Goal: Obtain resource: Download file/media

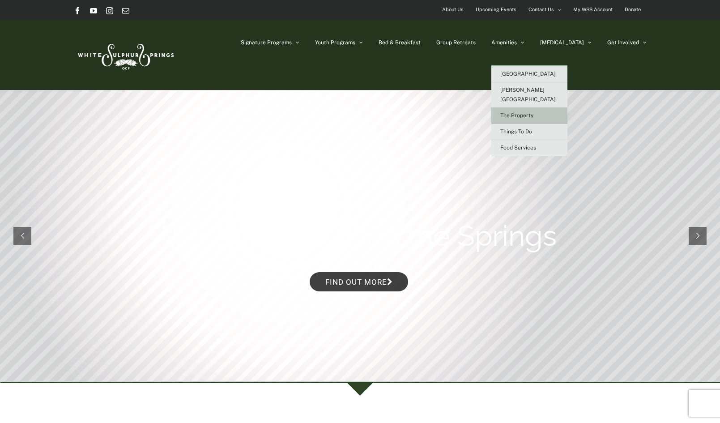
click at [534, 112] on span "The Property" at bounding box center [517, 115] width 33 height 6
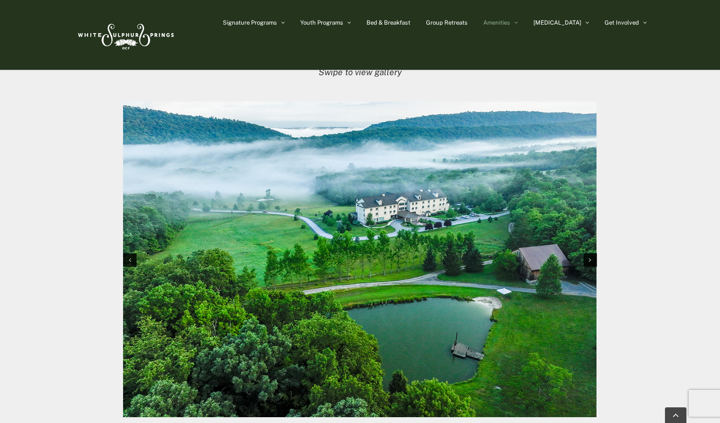
scroll to position [909, 0]
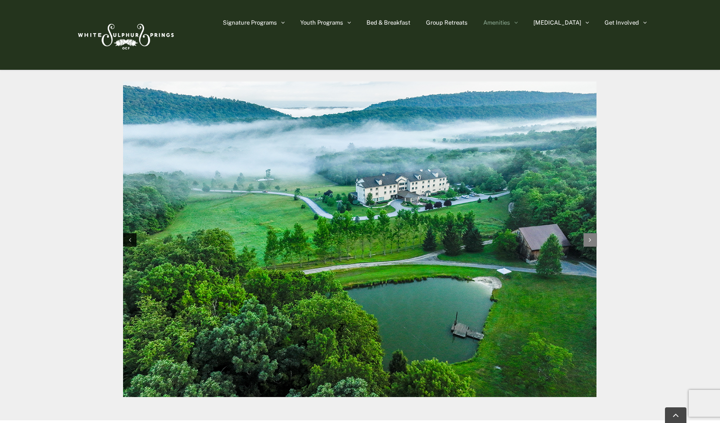
click at [586, 234] on div "Next slide" at bounding box center [590, 239] width 13 height 13
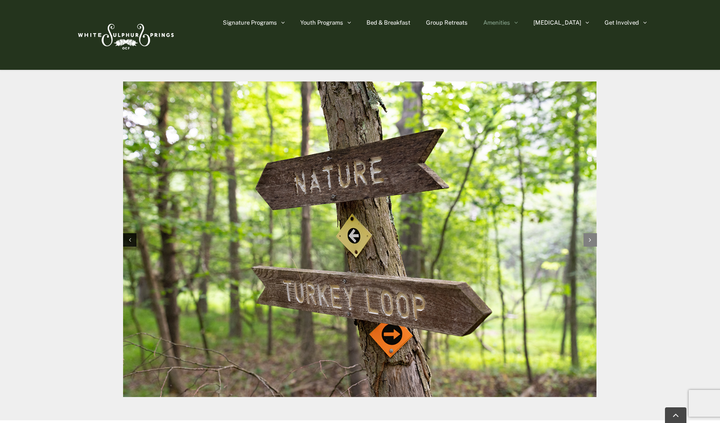
click at [587, 233] on div "Next slide" at bounding box center [590, 239] width 13 height 13
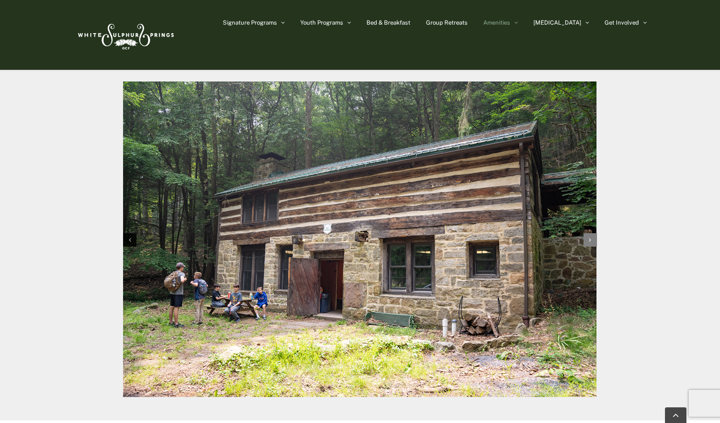
click at [587, 234] on div "Next slide" at bounding box center [590, 239] width 13 height 13
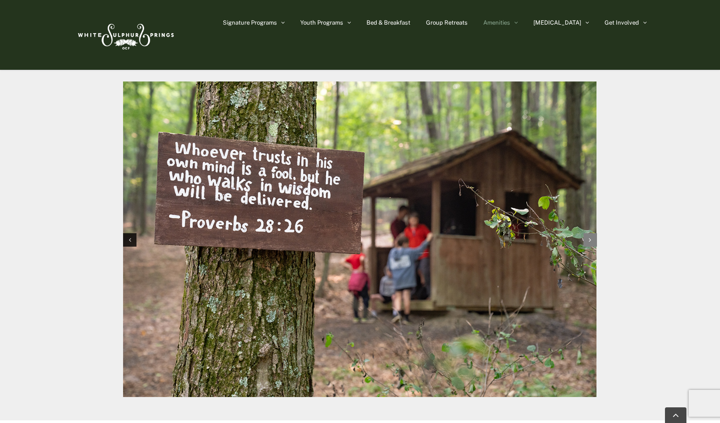
click at [587, 233] on div "Next slide" at bounding box center [590, 239] width 13 height 13
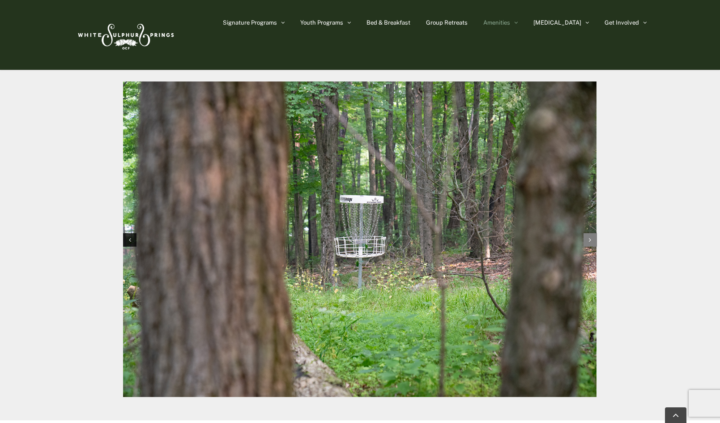
click at [587, 233] on div "Next slide" at bounding box center [590, 239] width 13 height 13
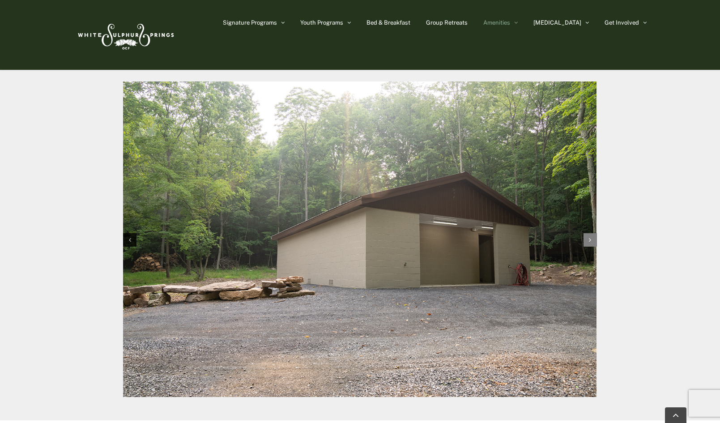
click at [587, 233] on div "Next slide" at bounding box center [590, 239] width 13 height 13
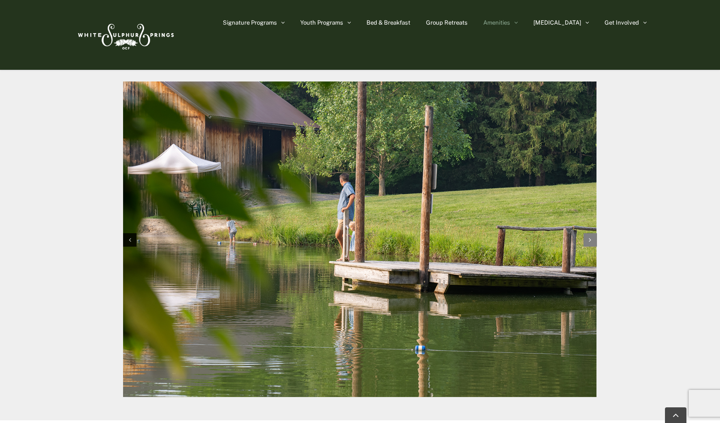
click at [587, 233] on div "Next slide" at bounding box center [590, 239] width 13 height 13
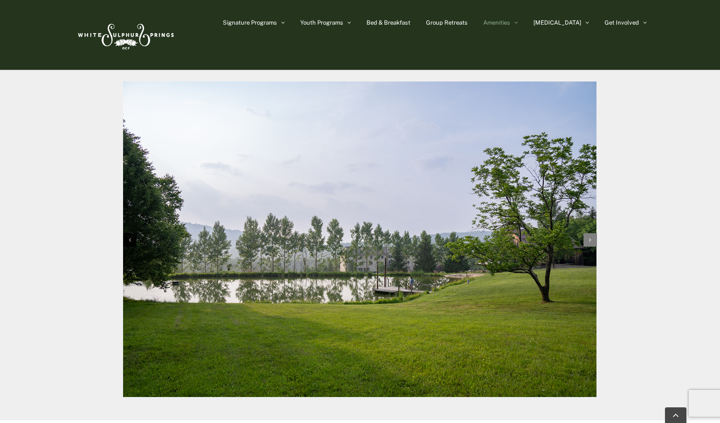
click at [587, 233] on div "Next slide" at bounding box center [590, 239] width 13 height 13
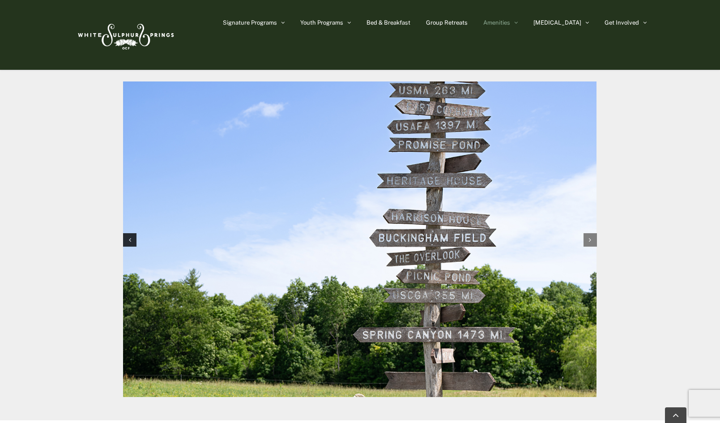
click at [587, 233] on div "Next slide" at bounding box center [590, 239] width 13 height 13
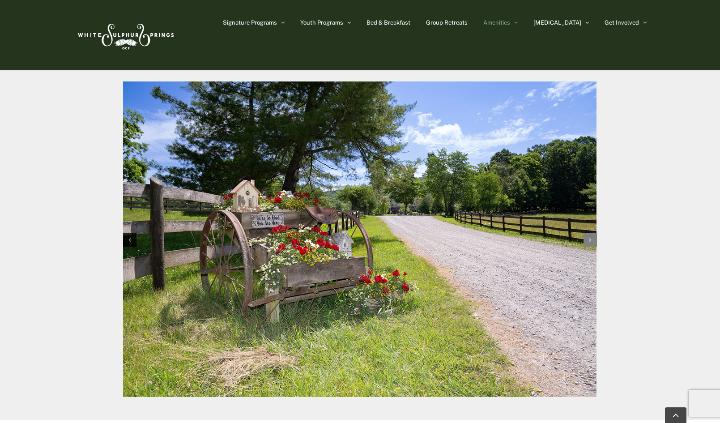
click at [587, 233] on div "Next slide" at bounding box center [590, 239] width 13 height 13
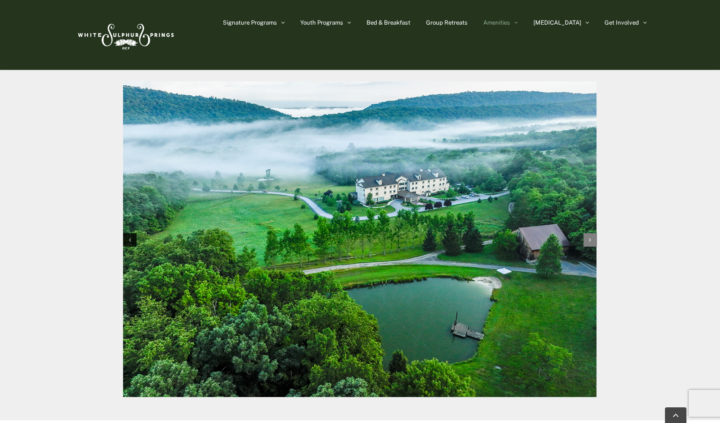
click at [587, 233] on div "Next slide" at bounding box center [590, 239] width 13 height 13
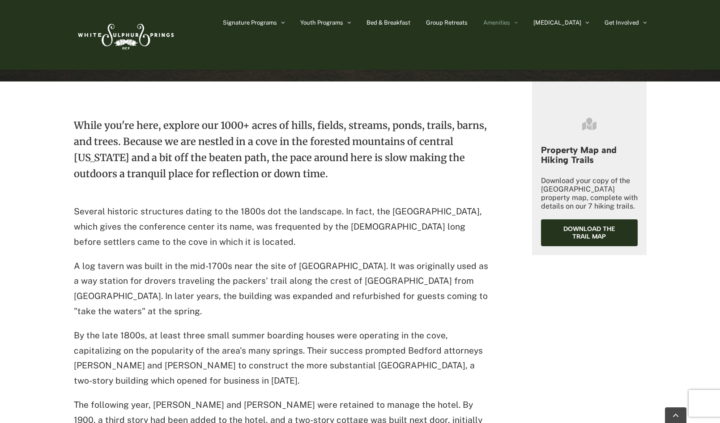
scroll to position [316, 0]
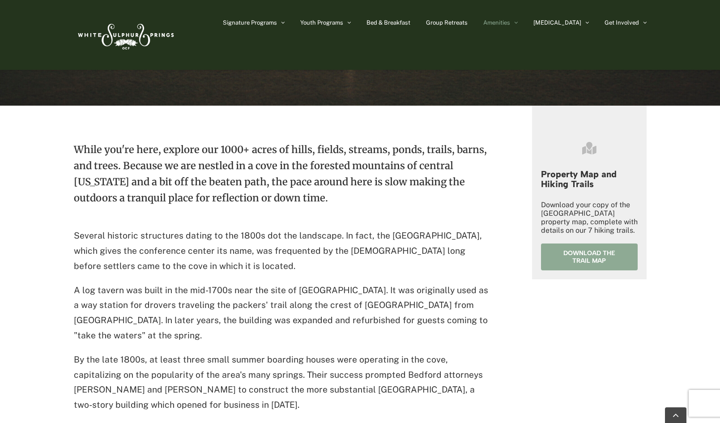
click at [589, 258] on span "Download the trail map" at bounding box center [589, 256] width 71 height 15
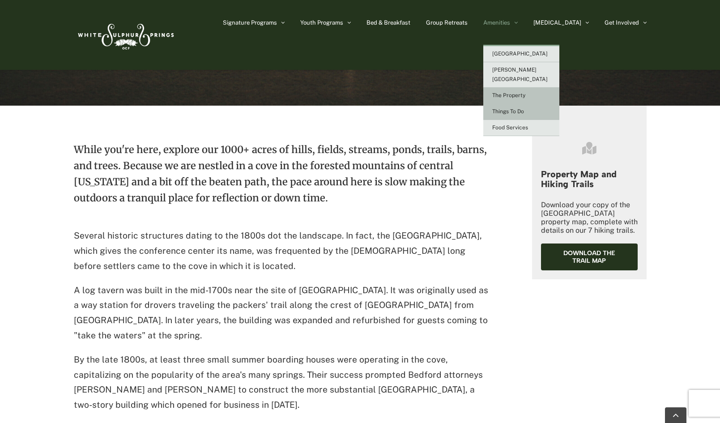
click at [524, 108] on span "Things To Do" at bounding box center [508, 111] width 32 height 6
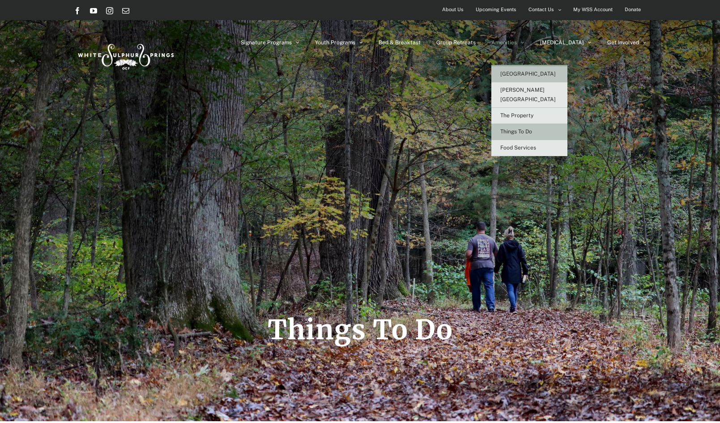
click at [556, 78] on link "[GEOGRAPHIC_DATA]" at bounding box center [530, 74] width 76 height 16
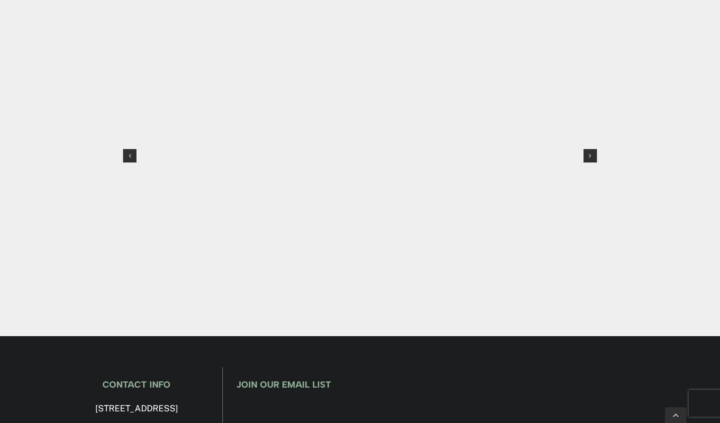
scroll to position [933, 0]
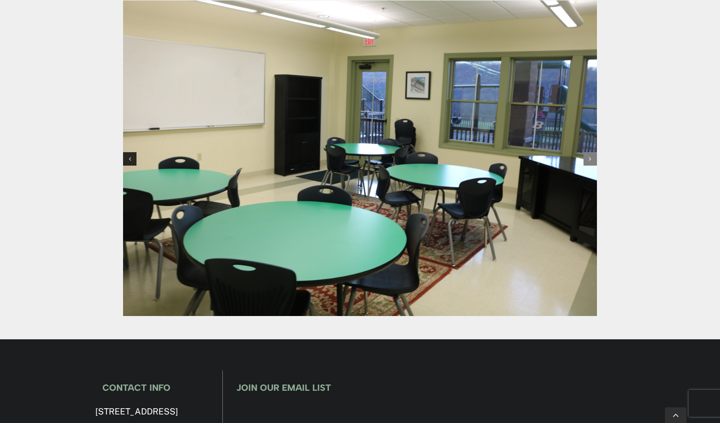
click at [591, 156] on icon at bounding box center [590, 159] width 2 height 6
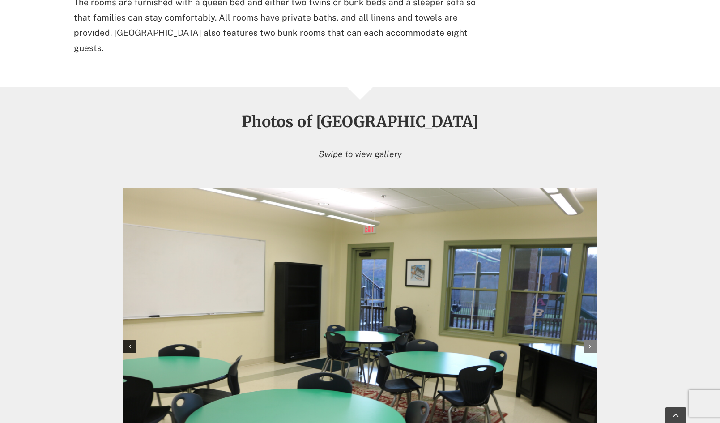
scroll to position [749, 0]
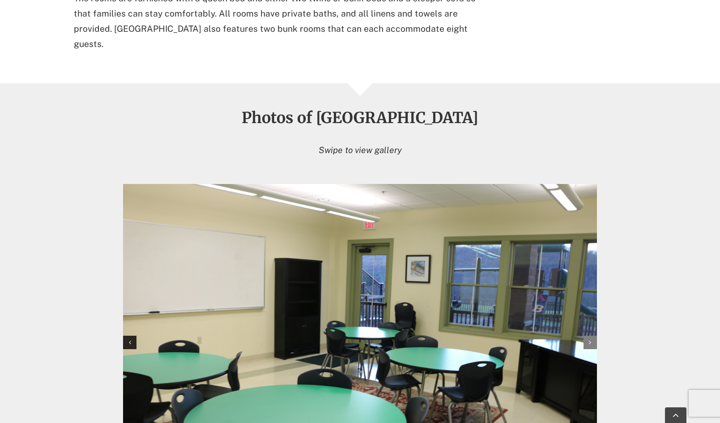
click at [591, 339] on icon at bounding box center [590, 342] width 2 height 6
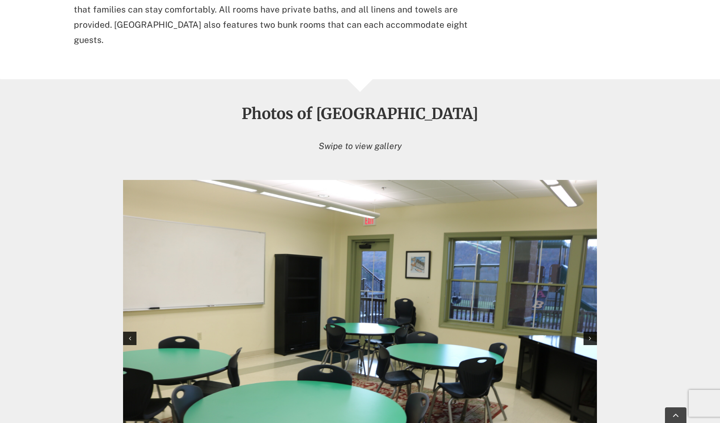
scroll to position [754, 0]
